Goal: Find specific page/section: Find specific page/section

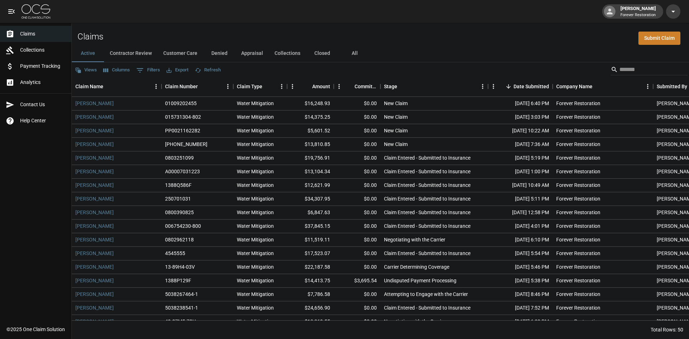
click at [200, 71] on icon "button" at bounding box center [198, 70] width 6 height 6
click at [166, 52] on button "Customer Care" at bounding box center [181, 53] width 46 height 17
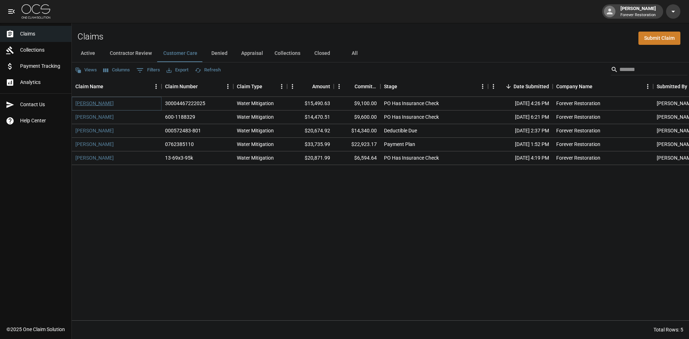
click at [90, 101] on link "[PERSON_NAME]" at bounding box center [94, 103] width 38 height 7
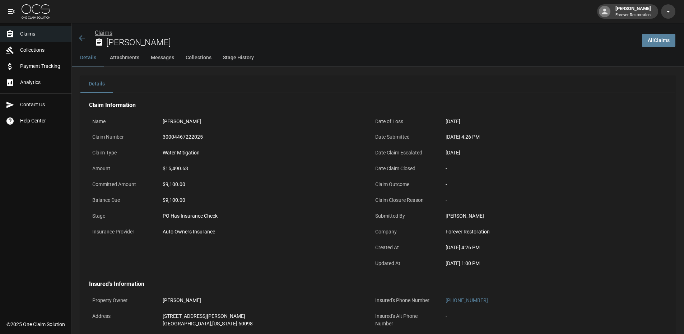
click at [96, 31] on link "Claims" at bounding box center [104, 32] width 18 height 7
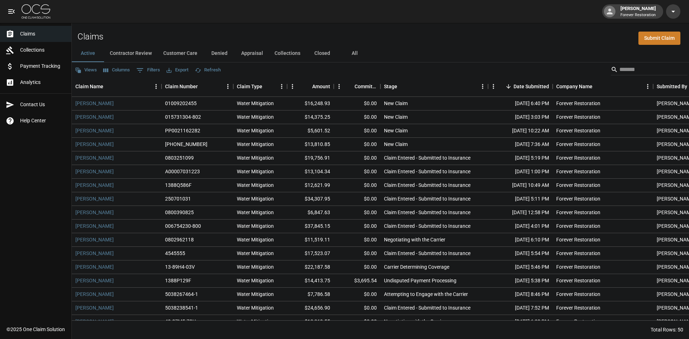
click at [216, 55] on button "Denied" at bounding box center [219, 53] width 32 height 17
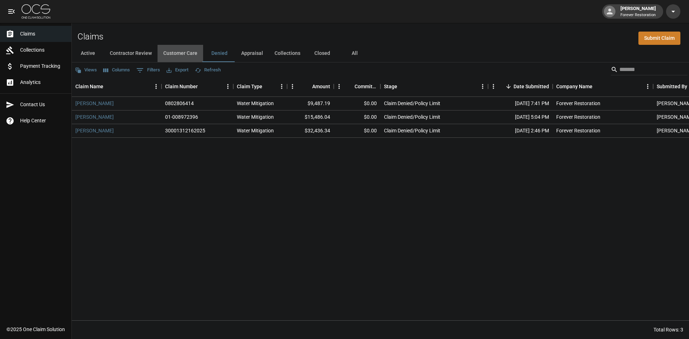
click at [181, 56] on button "Customer Care" at bounding box center [181, 53] width 46 height 17
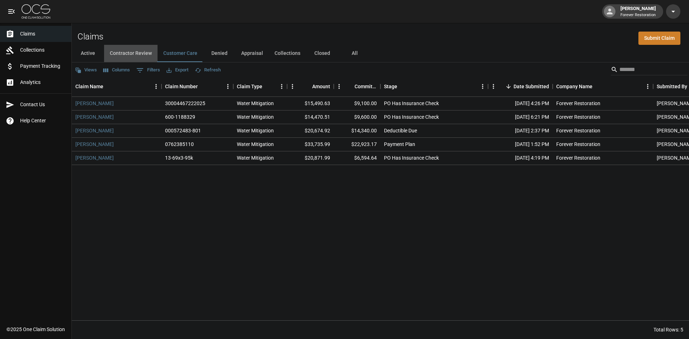
click at [146, 55] on button "Contractor Review" at bounding box center [130, 53] width 53 height 17
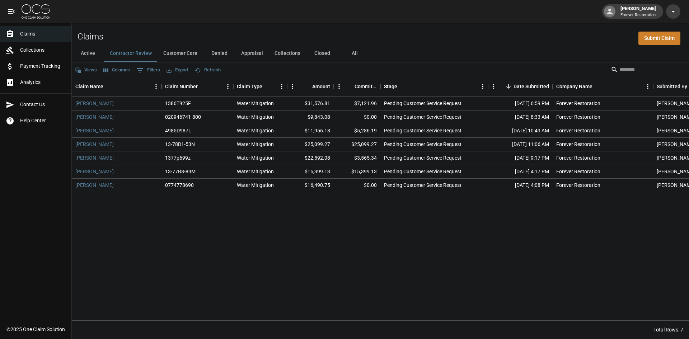
click at [315, 53] on button "Closed" at bounding box center [322, 53] width 32 height 17
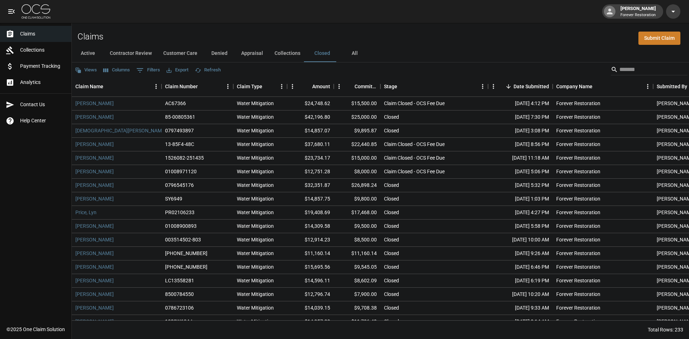
click at [92, 58] on button "Active" at bounding box center [88, 53] width 32 height 17
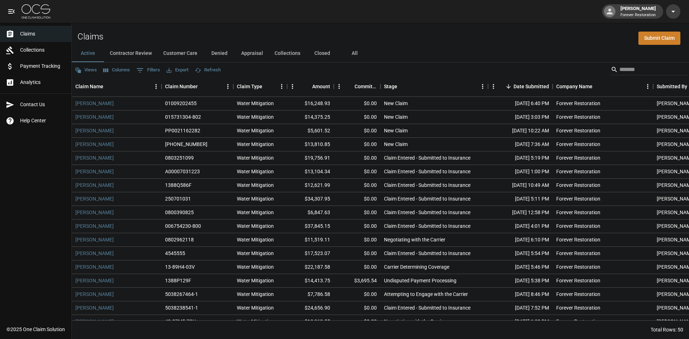
click at [210, 70] on button "Refresh" at bounding box center [207, 70] width 29 height 11
